Goal: Check status: Check status

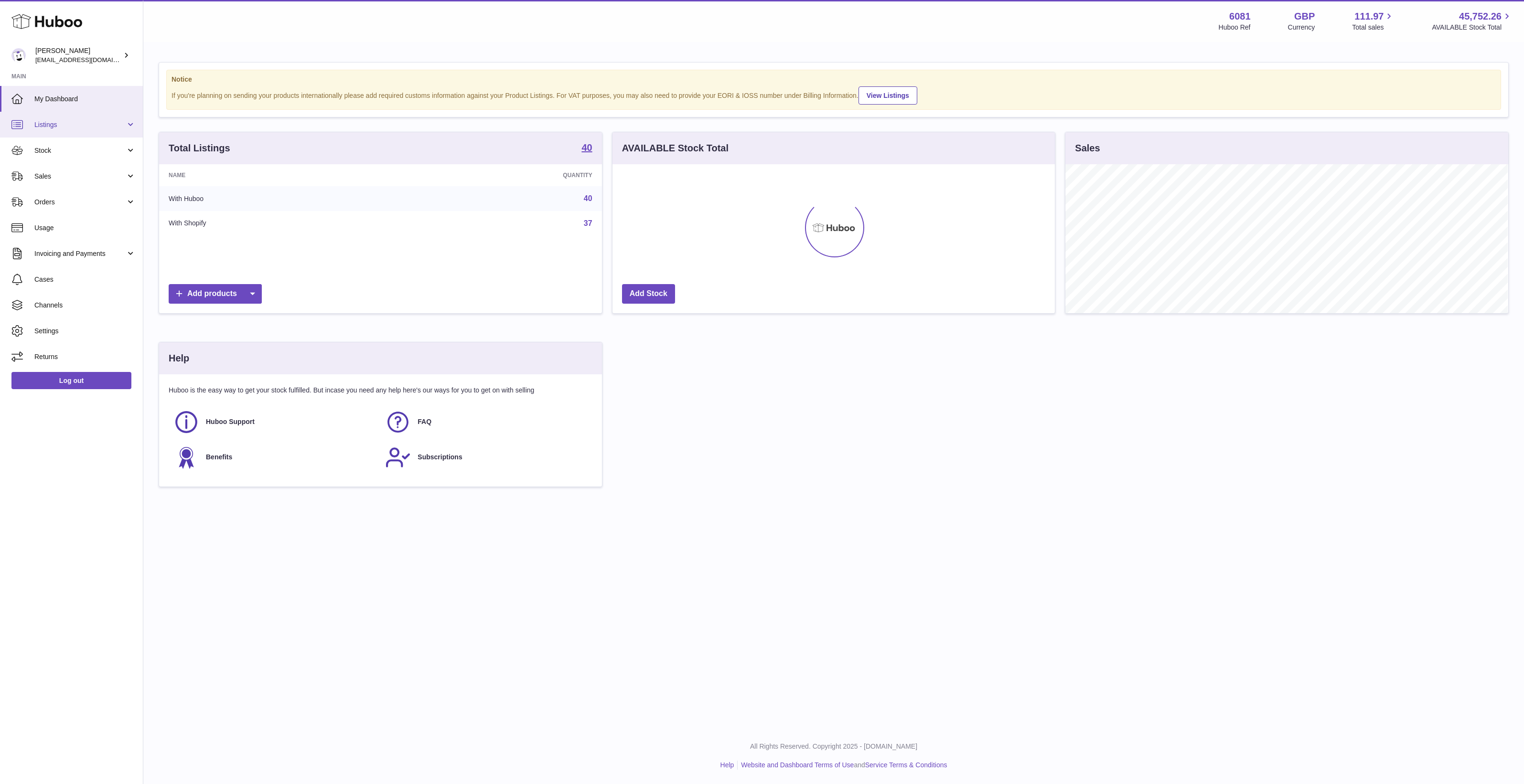
scroll to position [148, 442]
click at [69, 118] on link "Listings" at bounding box center [71, 124] width 143 height 26
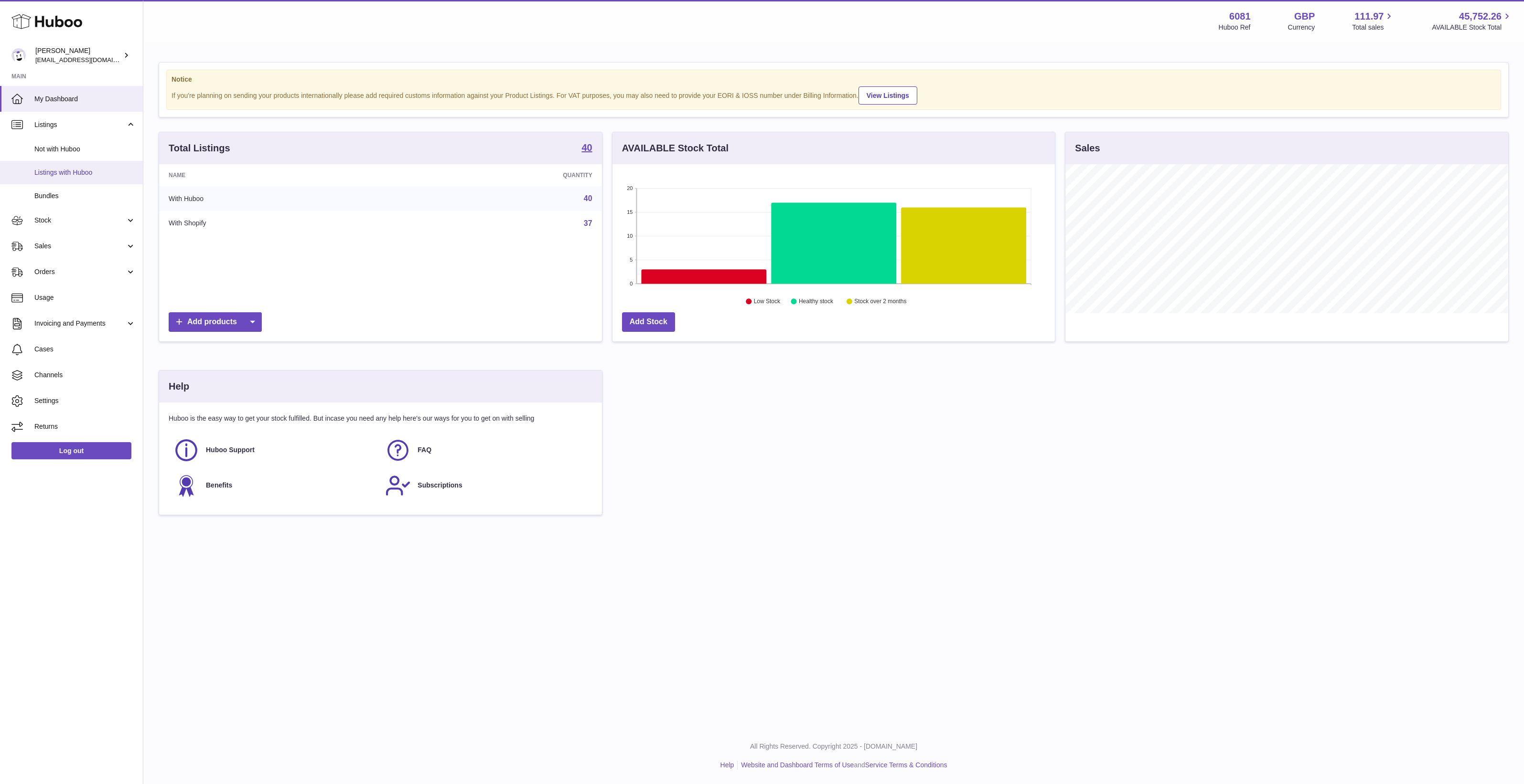
click at [73, 179] on link "Listings with Huboo" at bounding box center [71, 173] width 143 height 24
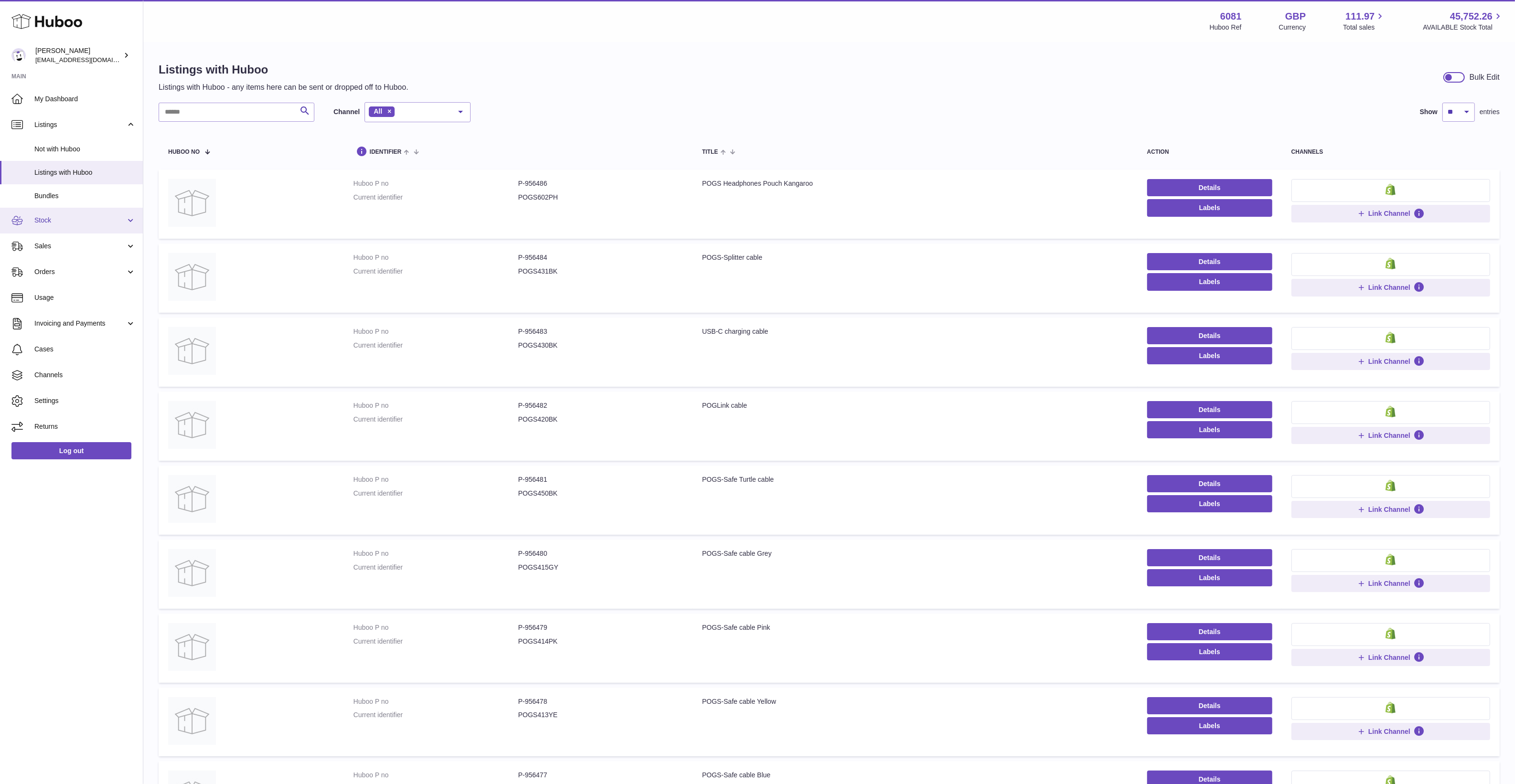
click at [59, 217] on span "Stock" at bounding box center [80, 220] width 91 height 9
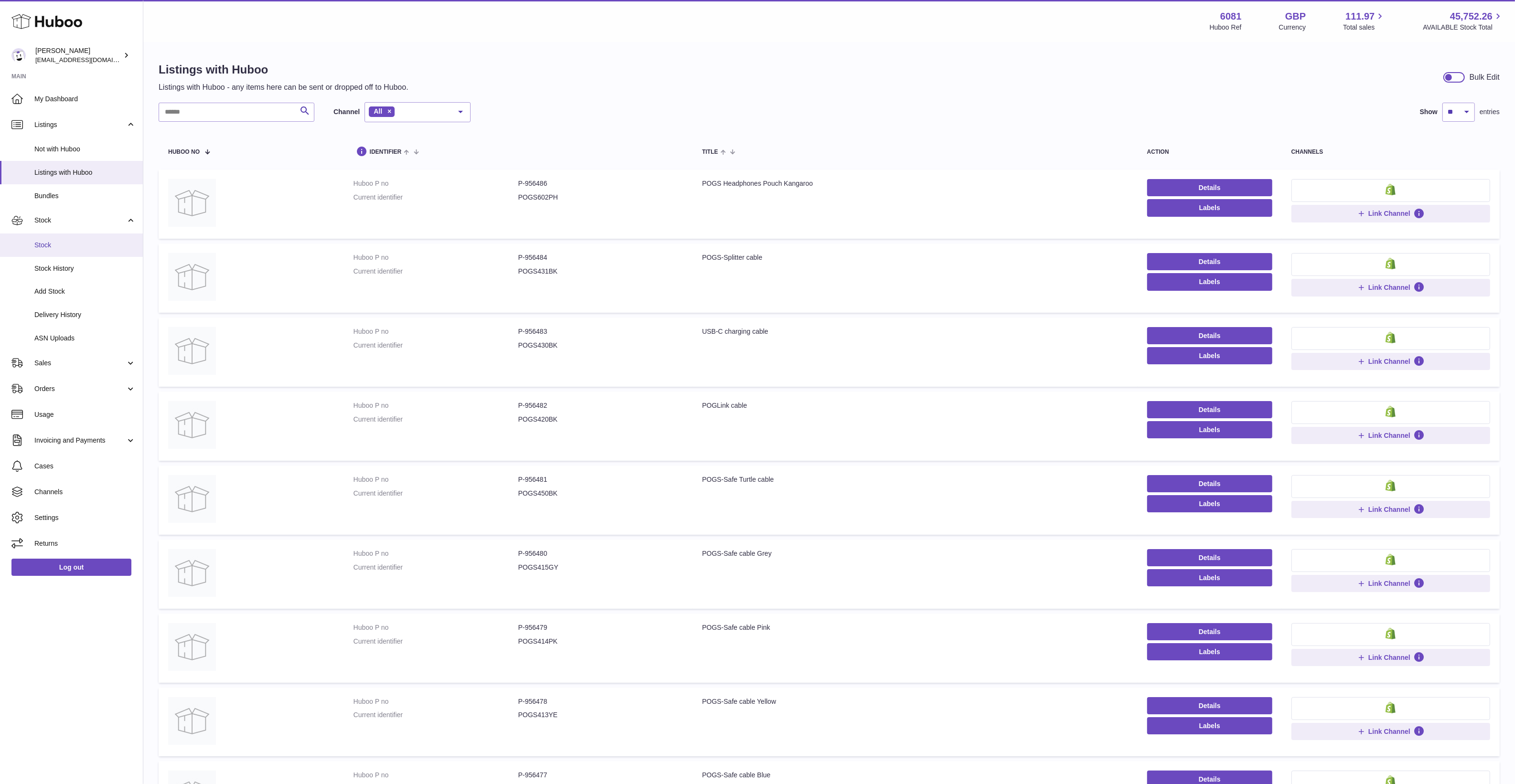
click at [62, 238] on link "Stock" at bounding box center [71, 245] width 143 height 24
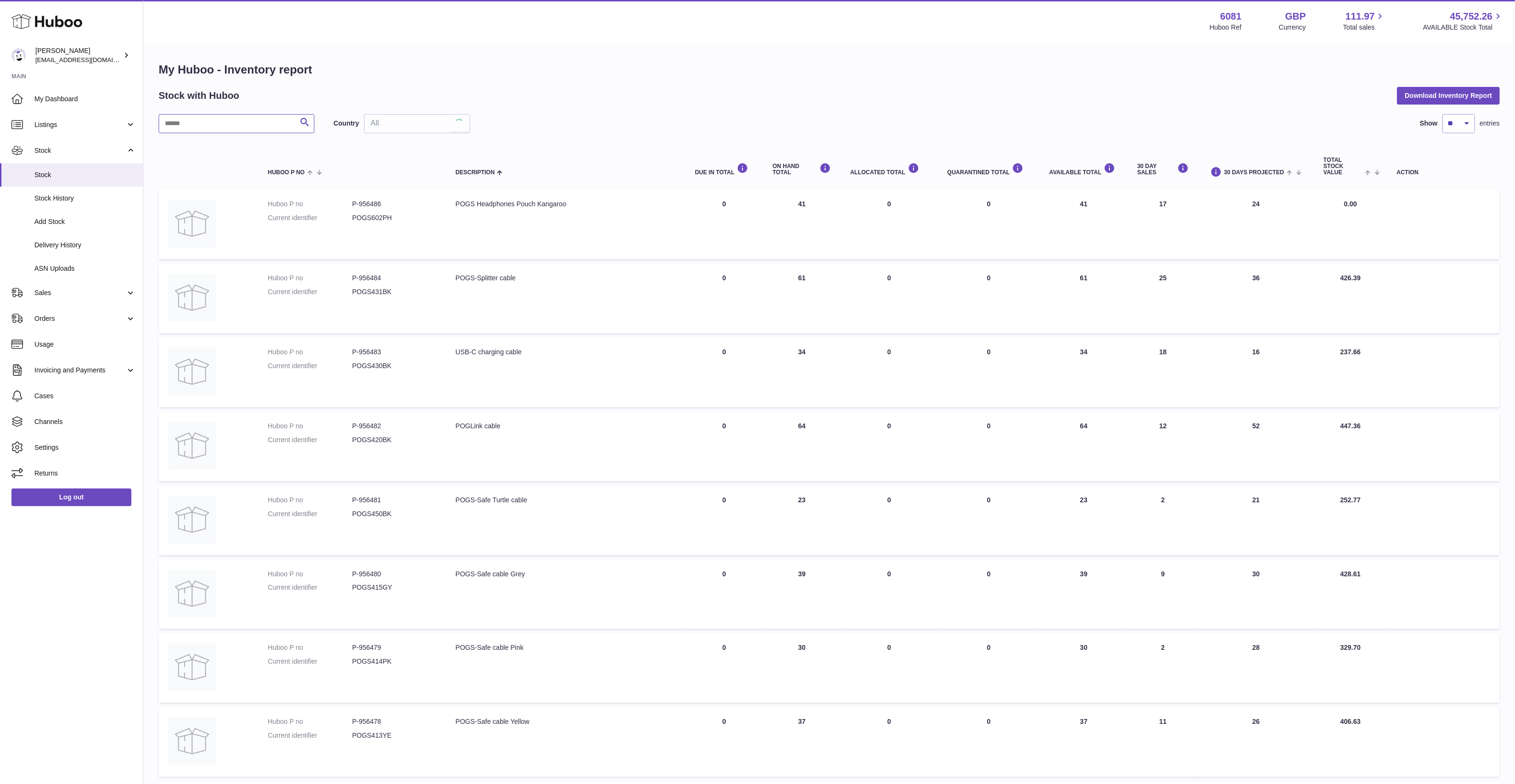
click at [209, 121] on input "text" at bounding box center [236, 123] width 155 height 19
paste input "*********"
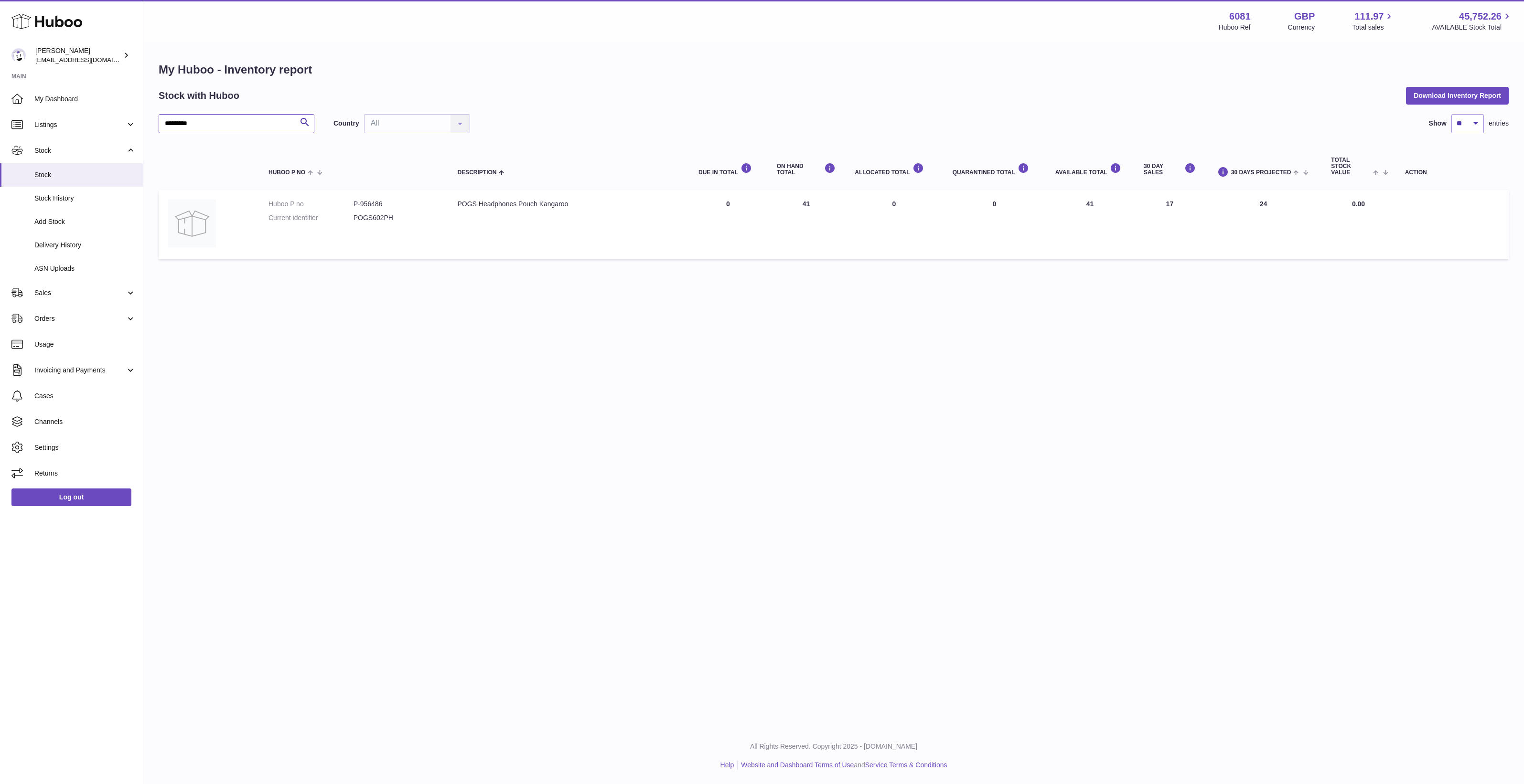
type input "*********"
click at [373, 199] on dd "P-956486" at bounding box center [396, 204] width 85 height 9
copy dd "956486"
click at [828, 370] on div "Menu Huboo 6081 Huboo Ref GBP Currency 111.97 Total sales 45,752.26 AVAILABLE S…" at bounding box center [834, 364] width 1380 height 727
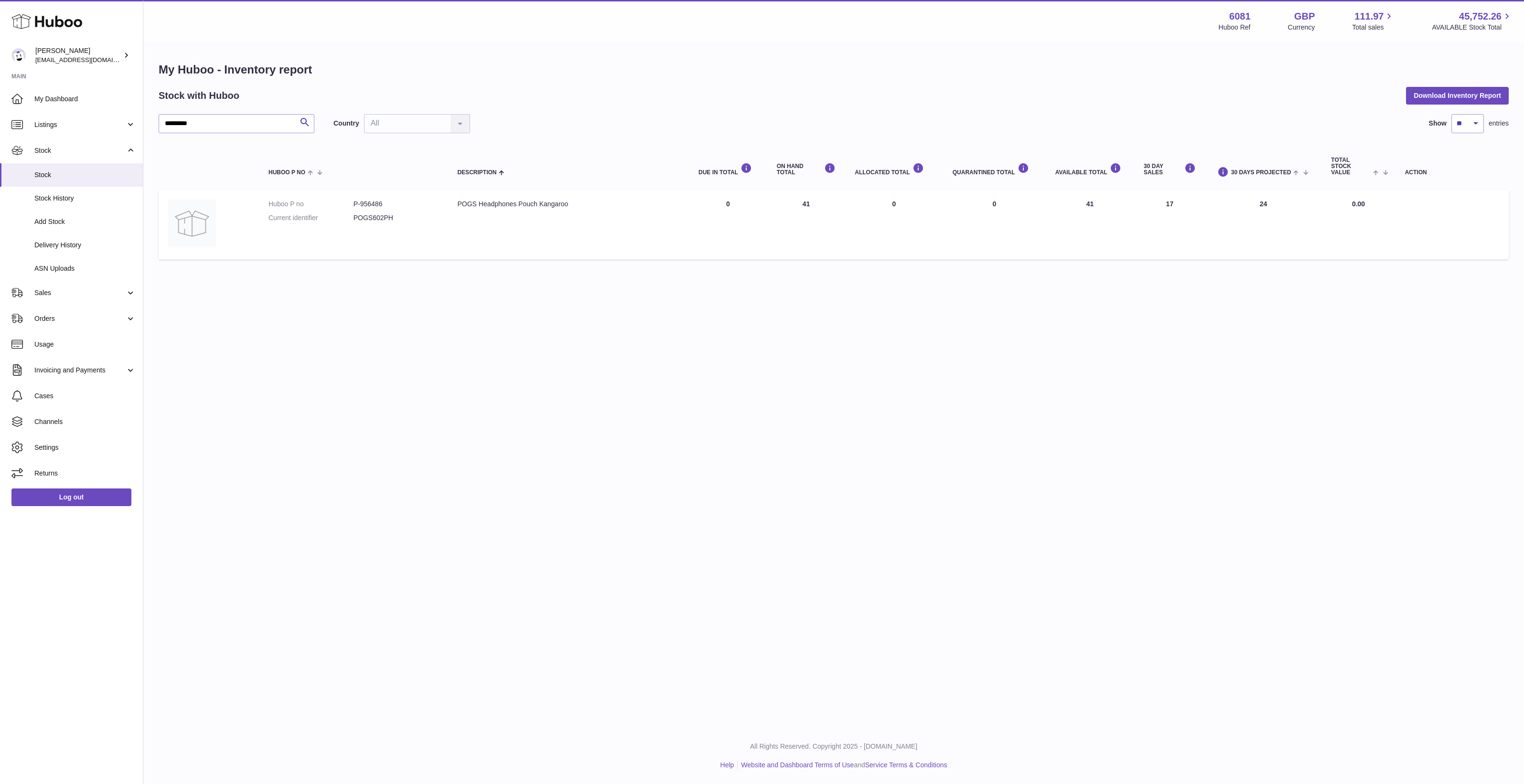
click at [647, 397] on div "Menu Huboo 6081 Huboo Ref GBP Currency 111.97 Total sales 45,752.26 AVAILABLE S…" at bounding box center [834, 364] width 1380 height 727
click at [477, 406] on div "Menu Huboo 6081 Huboo Ref GBP Currency 111.97 Total sales 45,752.26 AVAILABLE S…" at bounding box center [834, 364] width 1380 height 727
